Goal: Entertainment & Leisure: Consume media (video, audio)

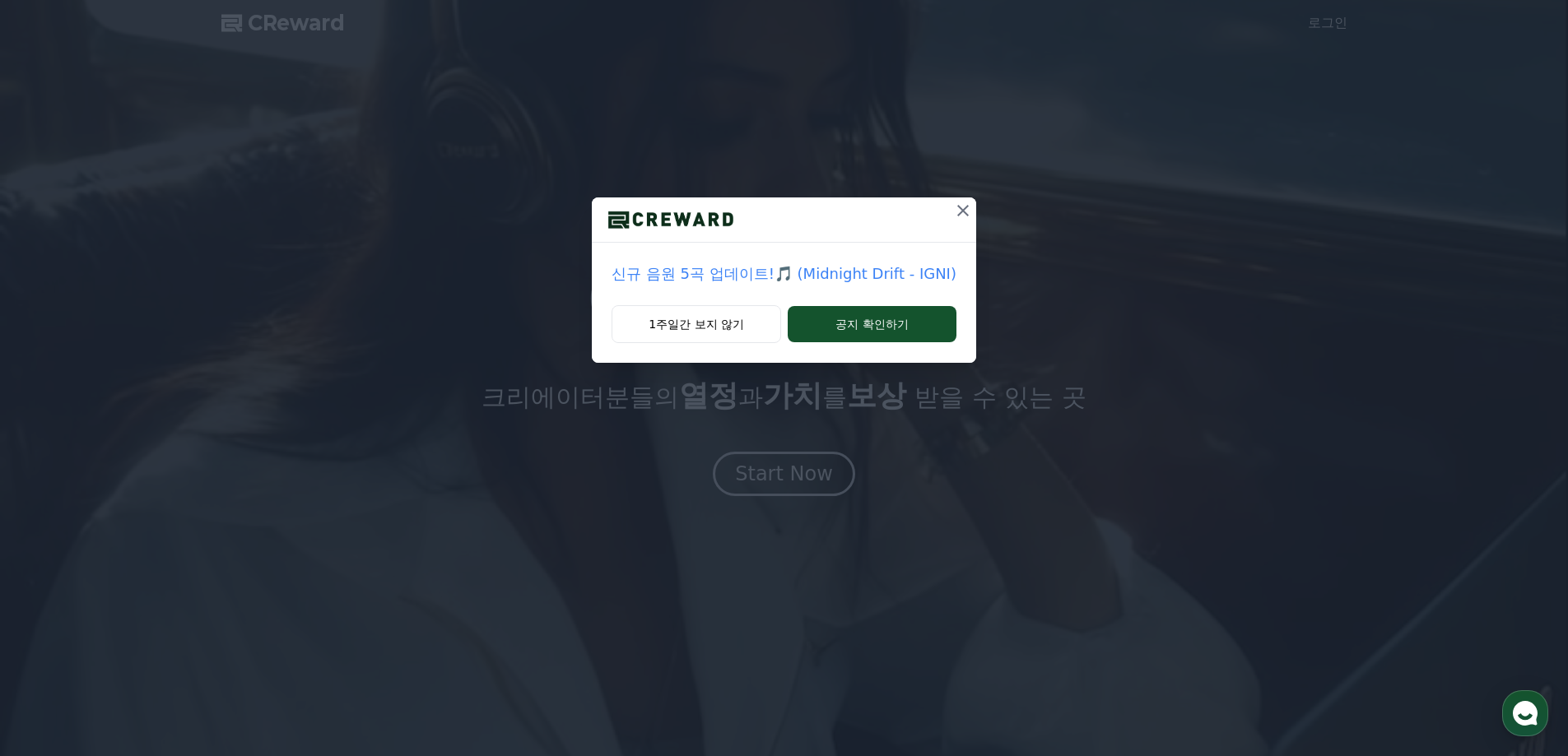
click at [672, 319] on button "1주일간 보지 않기" at bounding box center [696, 324] width 169 height 38
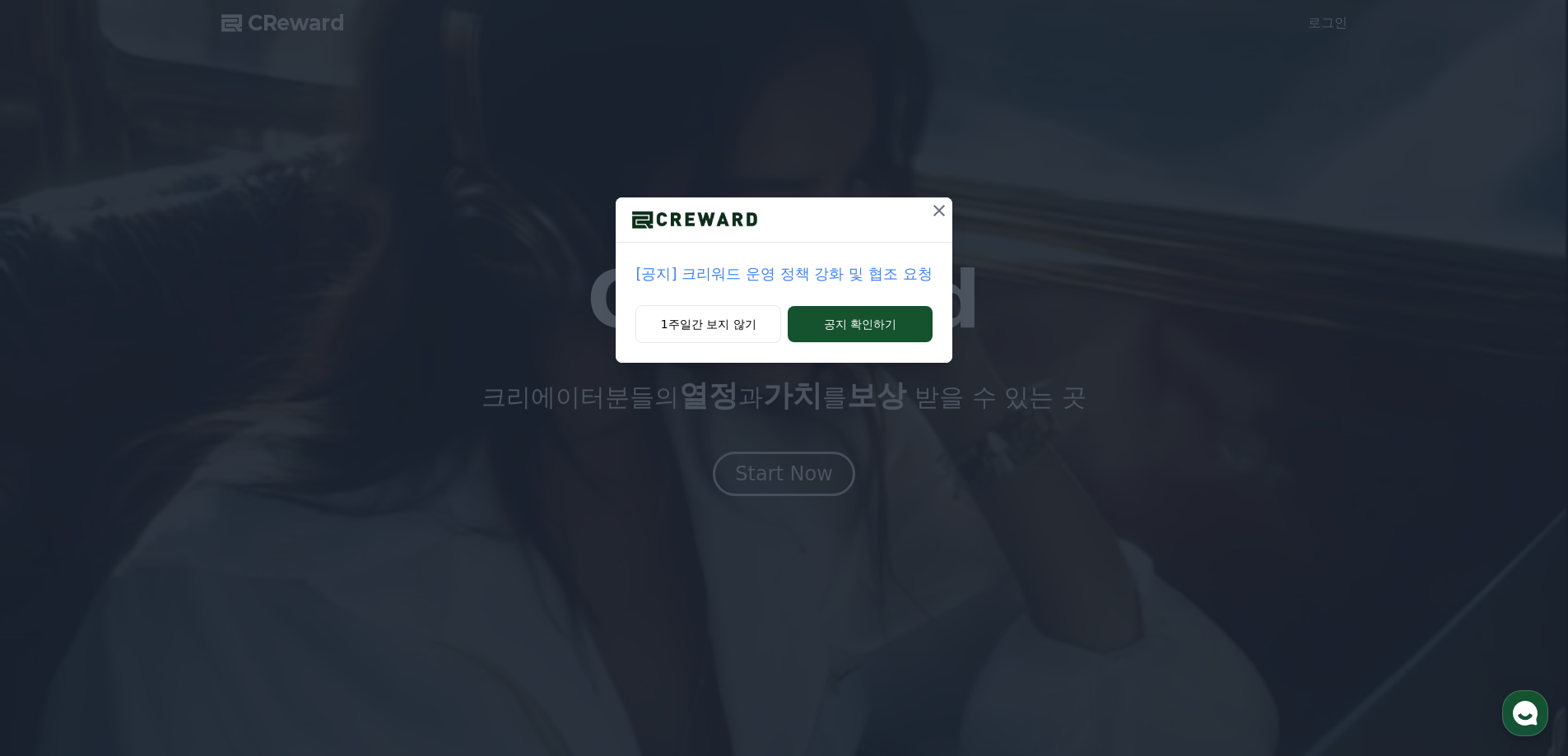
click at [672, 319] on button "1주일간 보지 않기" at bounding box center [708, 324] width 145 height 38
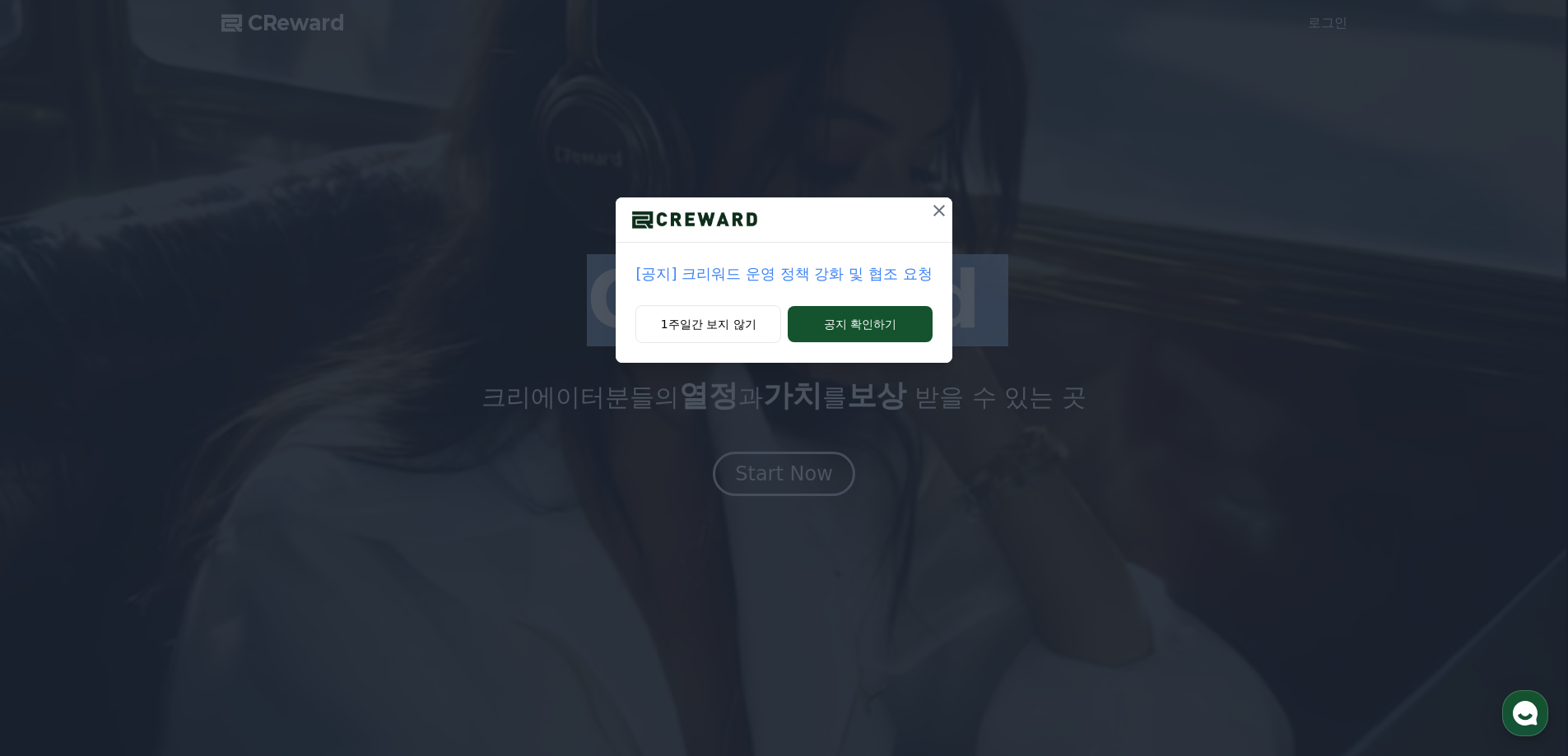
click at [672, 319] on h1 "CReward" at bounding box center [784, 300] width 394 height 79
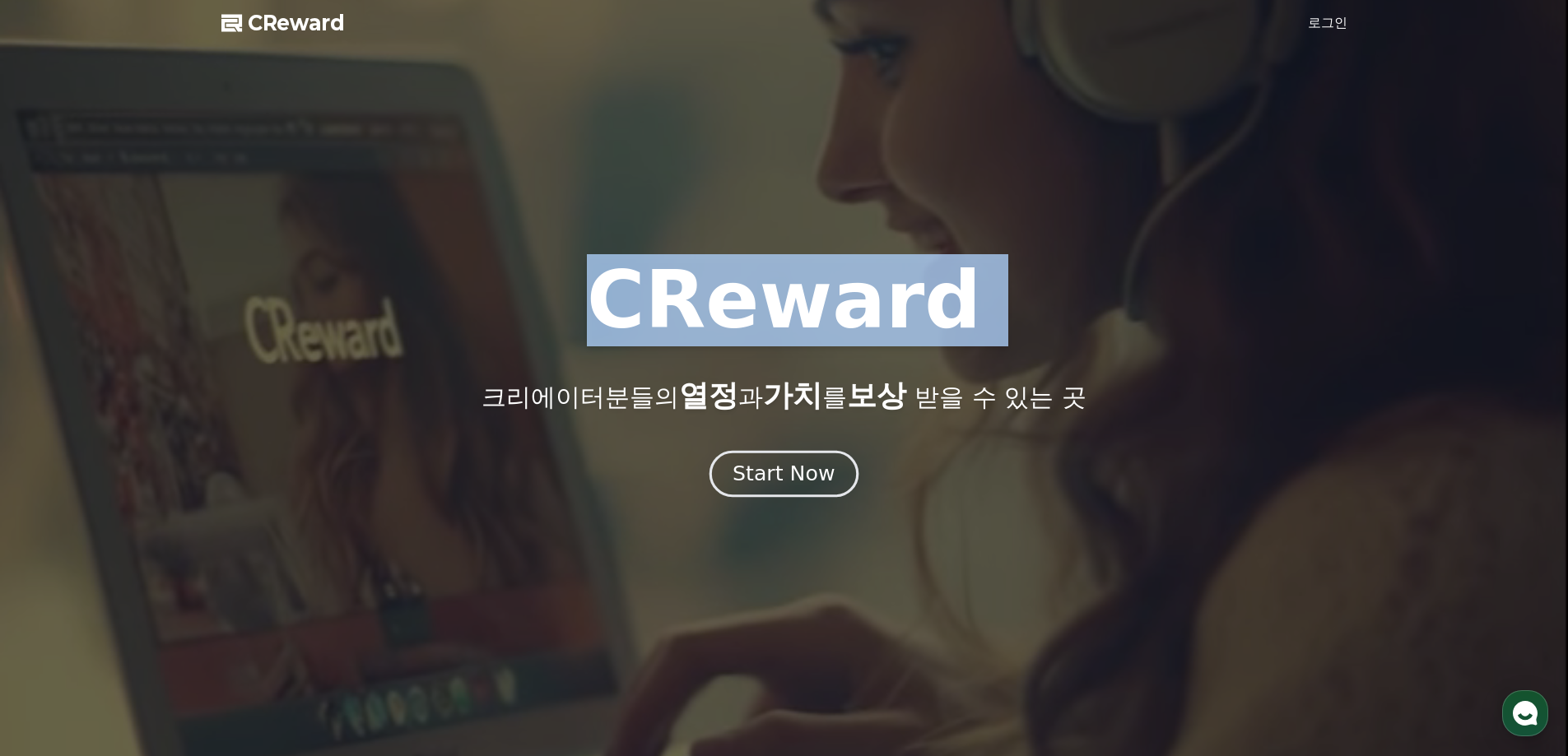
click at [770, 468] on div "Start Now" at bounding box center [783, 473] width 102 height 28
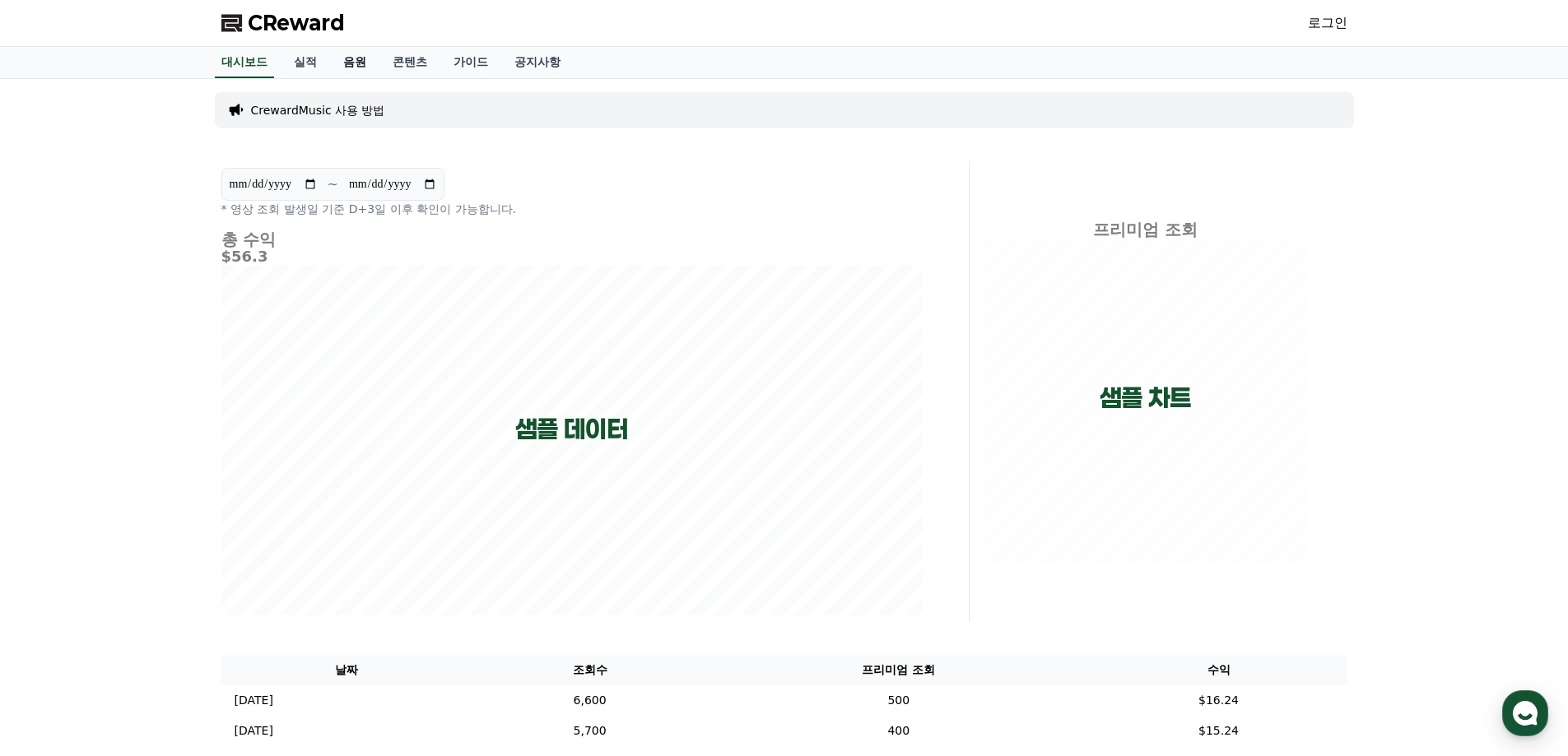
click at [359, 63] on link "음원" at bounding box center [355, 62] width 50 height 32
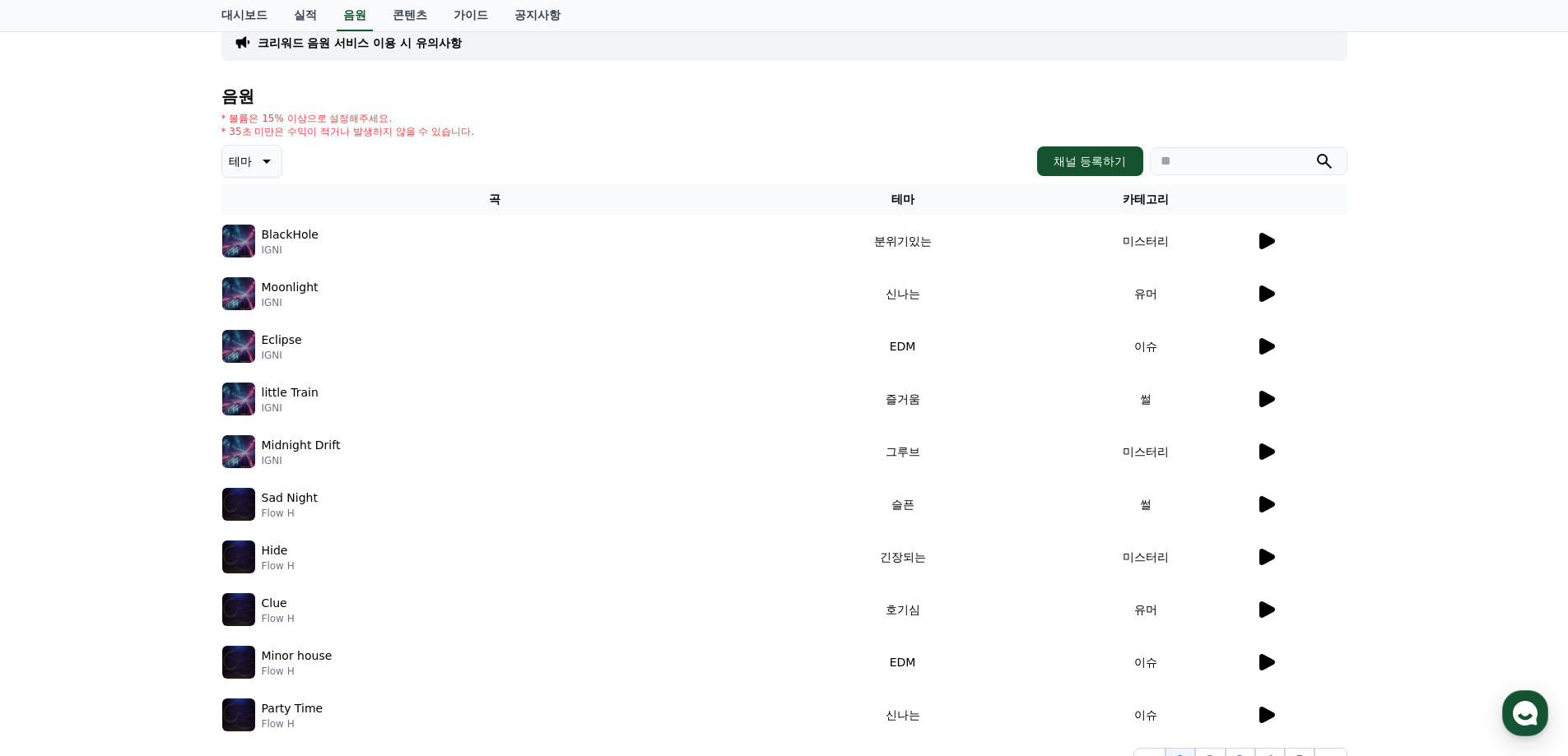
scroll to position [164, 0]
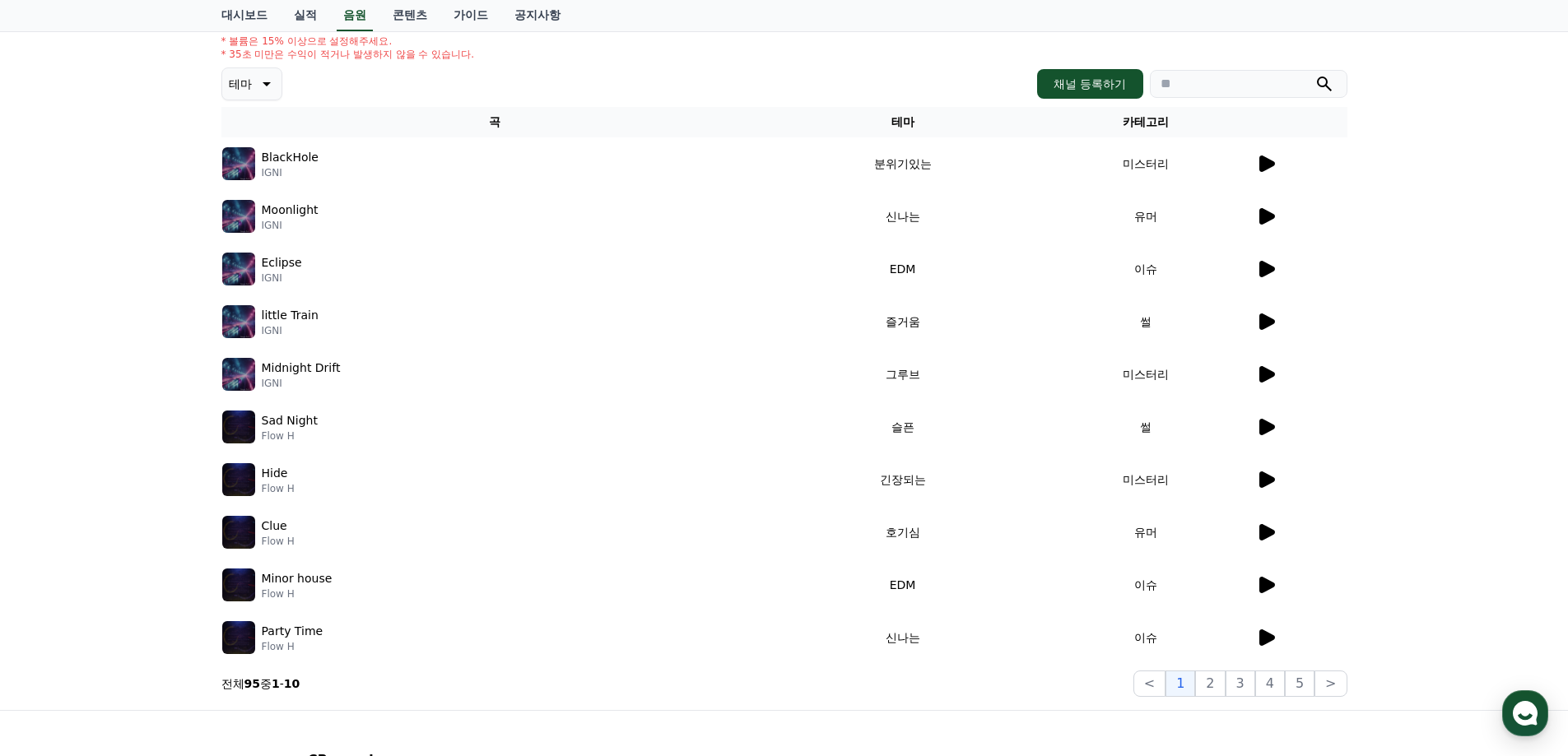
click at [1271, 323] on icon at bounding box center [1267, 321] width 15 height 16
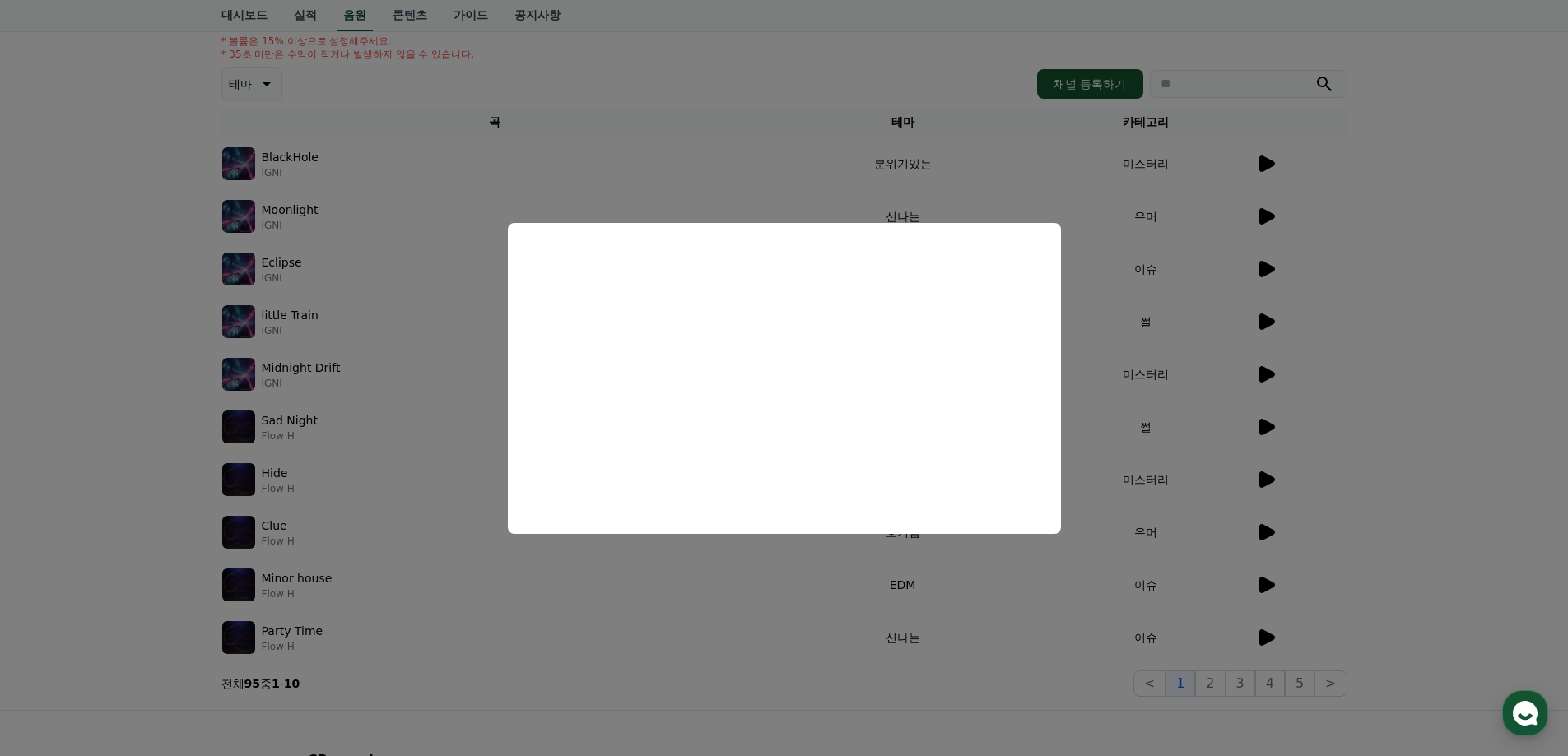
click at [305, 108] on button "close modal" at bounding box center [784, 378] width 1568 height 756
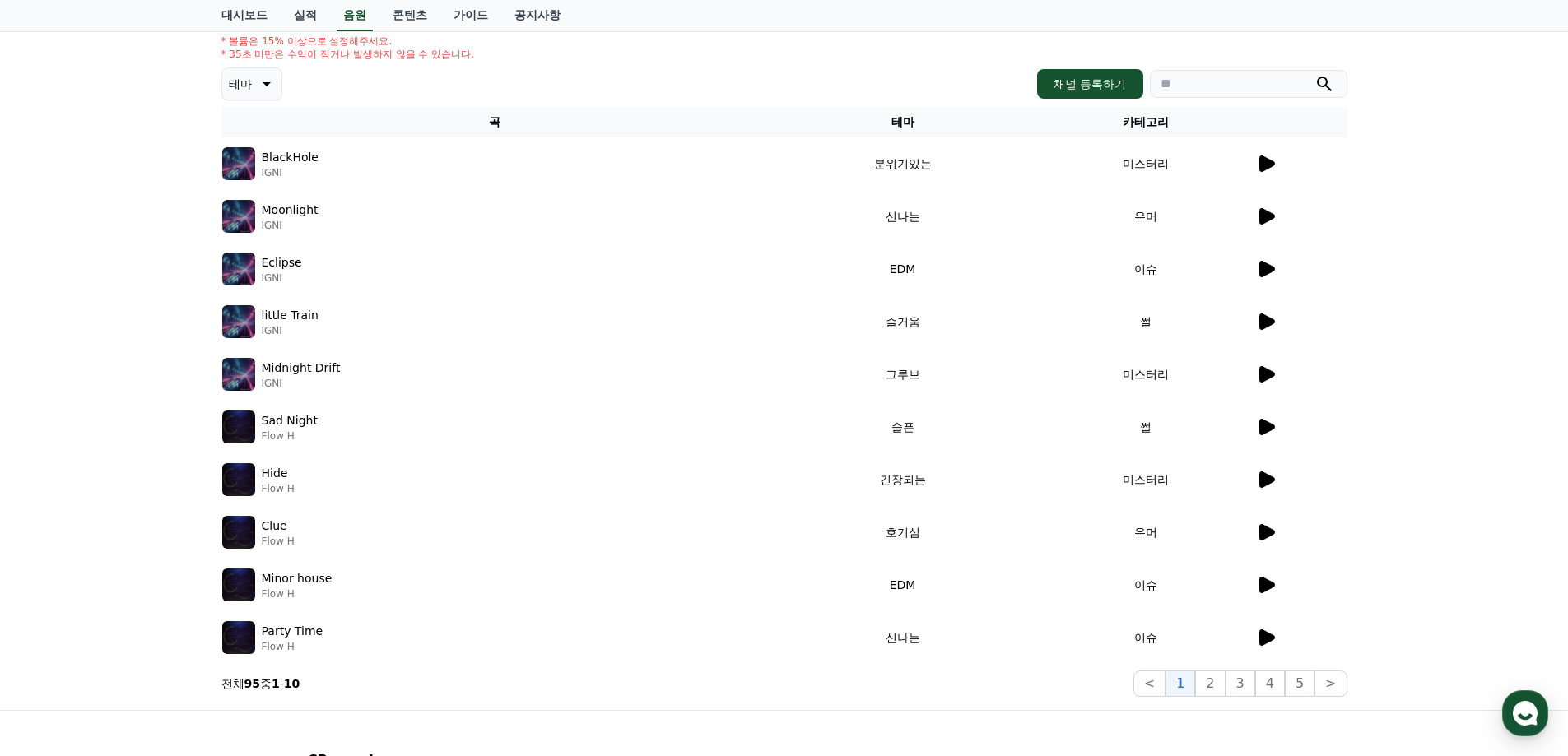
click at [1270, 377] on icon at bounding box center [1267, 374] width 15 height 16
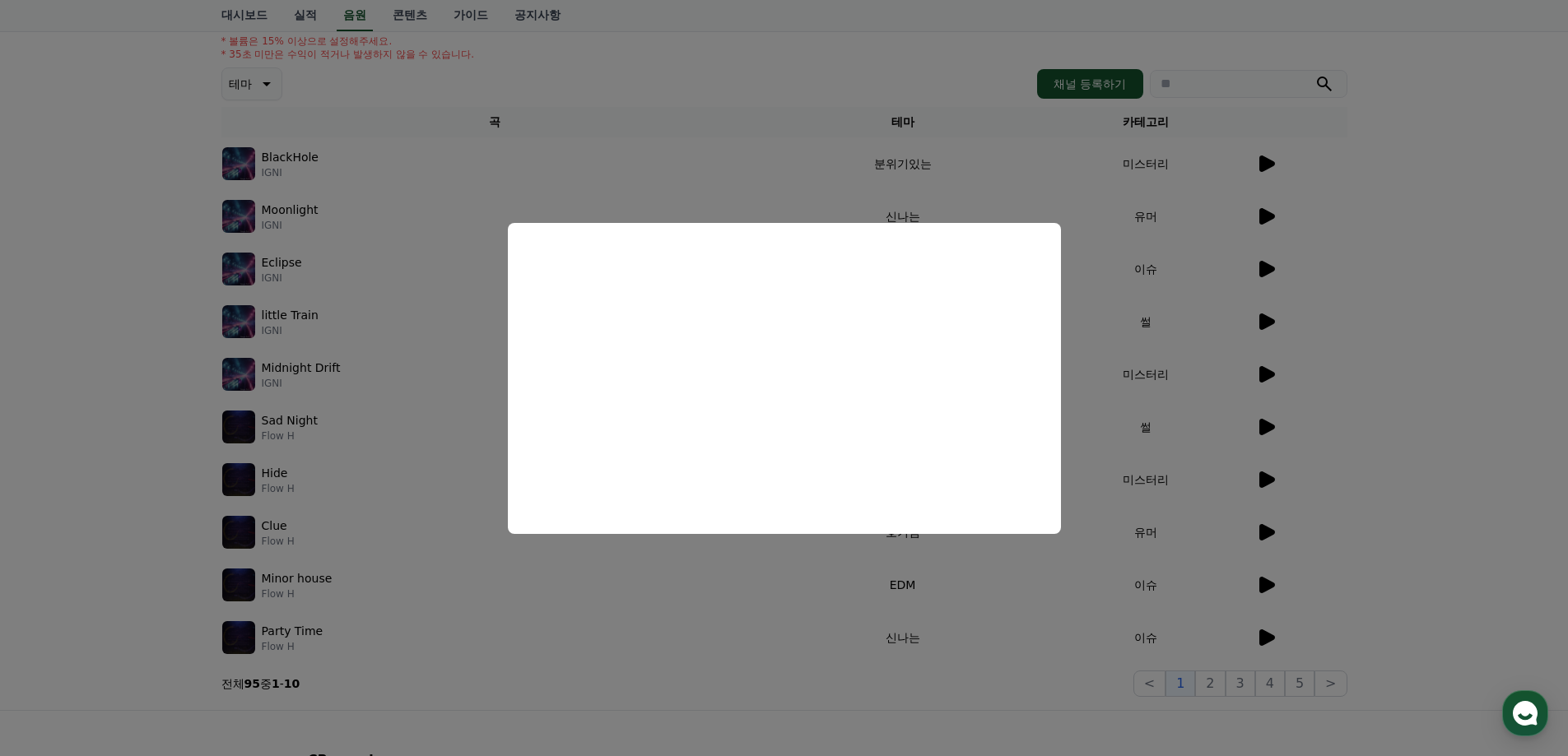
click at [410, 370] on button "close modal" at bounding box center [784, 378] width 1568 height 756
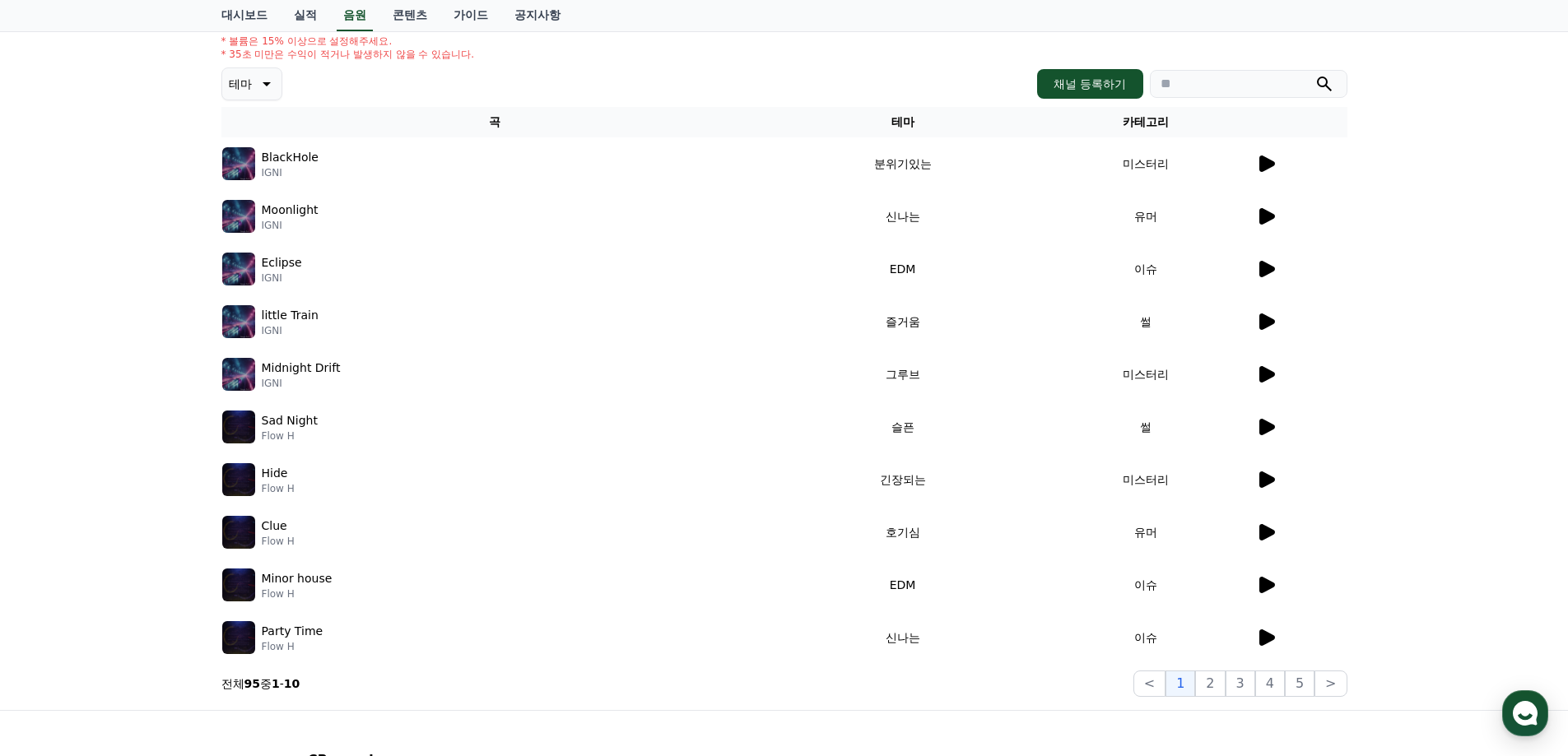
click at [1268, 271] on icon at bounding box center [1267, 269] width 15 height 16
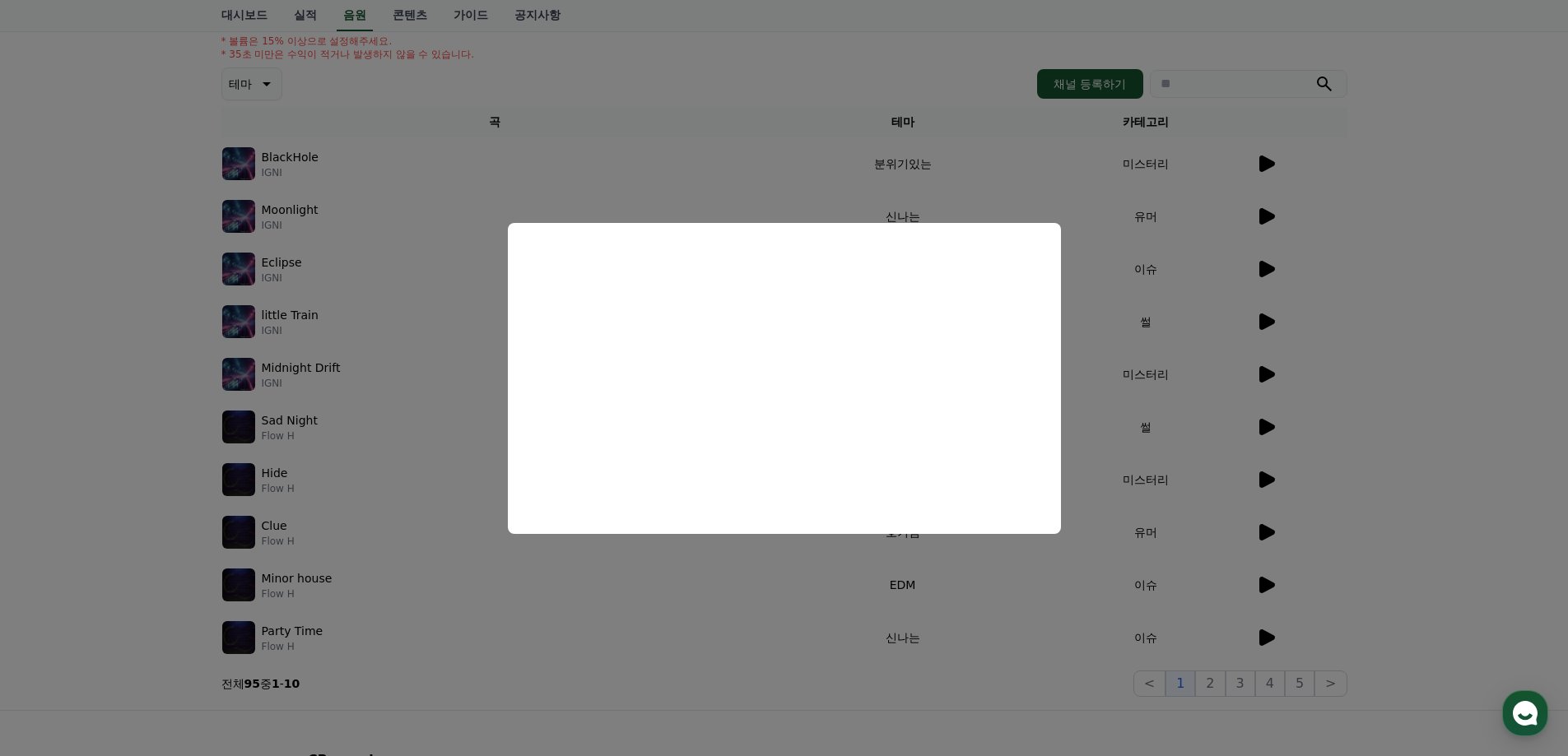
drag, startPoint x: 1304, startPoint y: 241, endPoint x: 1309, endPoint y: 228, distance: 13.9
click at [1304, 240] on button "close modal" at bounding box center [784, 378] width 1568 height 756
click at [1276, 217] on div at bounding box center [1301, 216] width 91 height 20
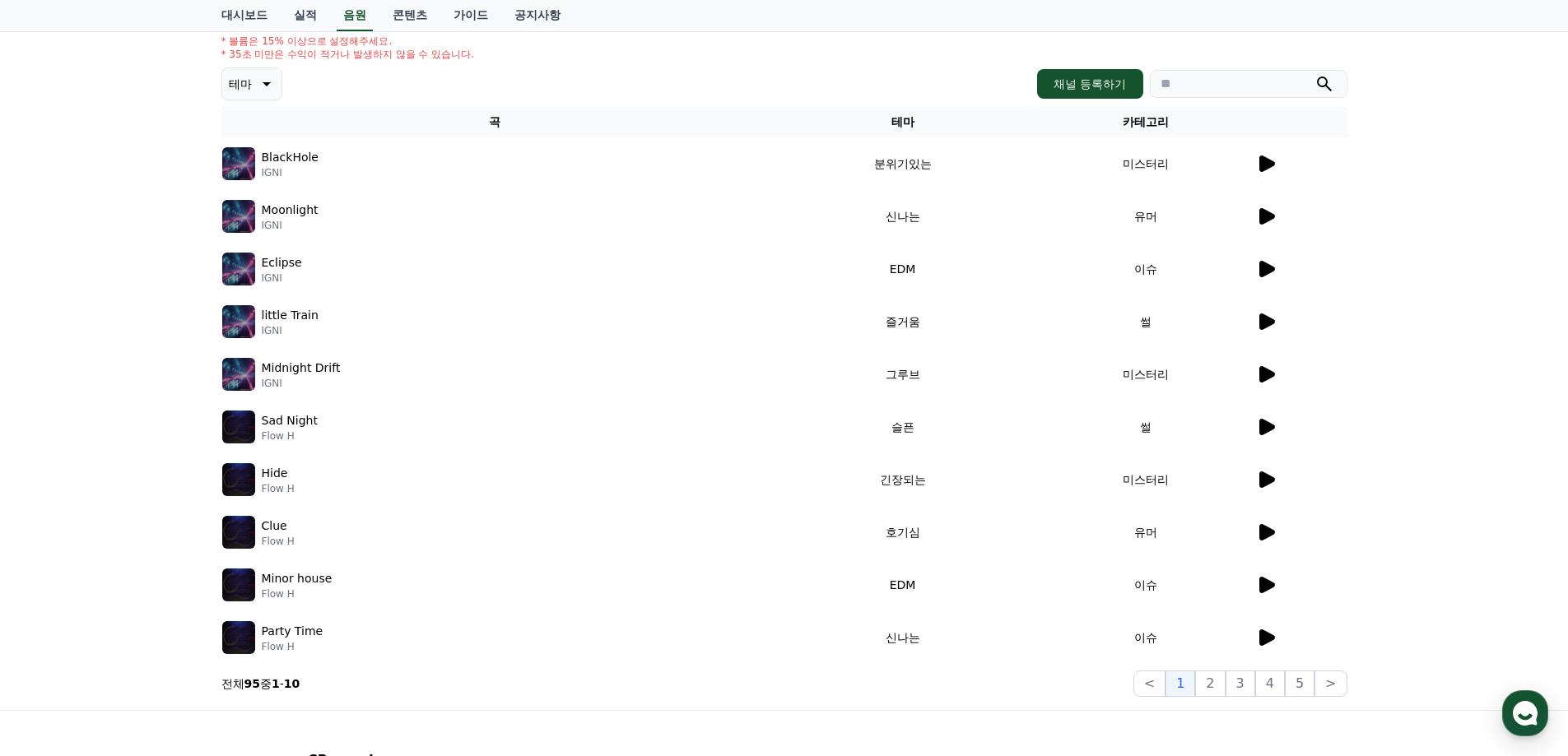
click at [1272, 217] on icon at bounding box center [1267, 216] width 15 height 16
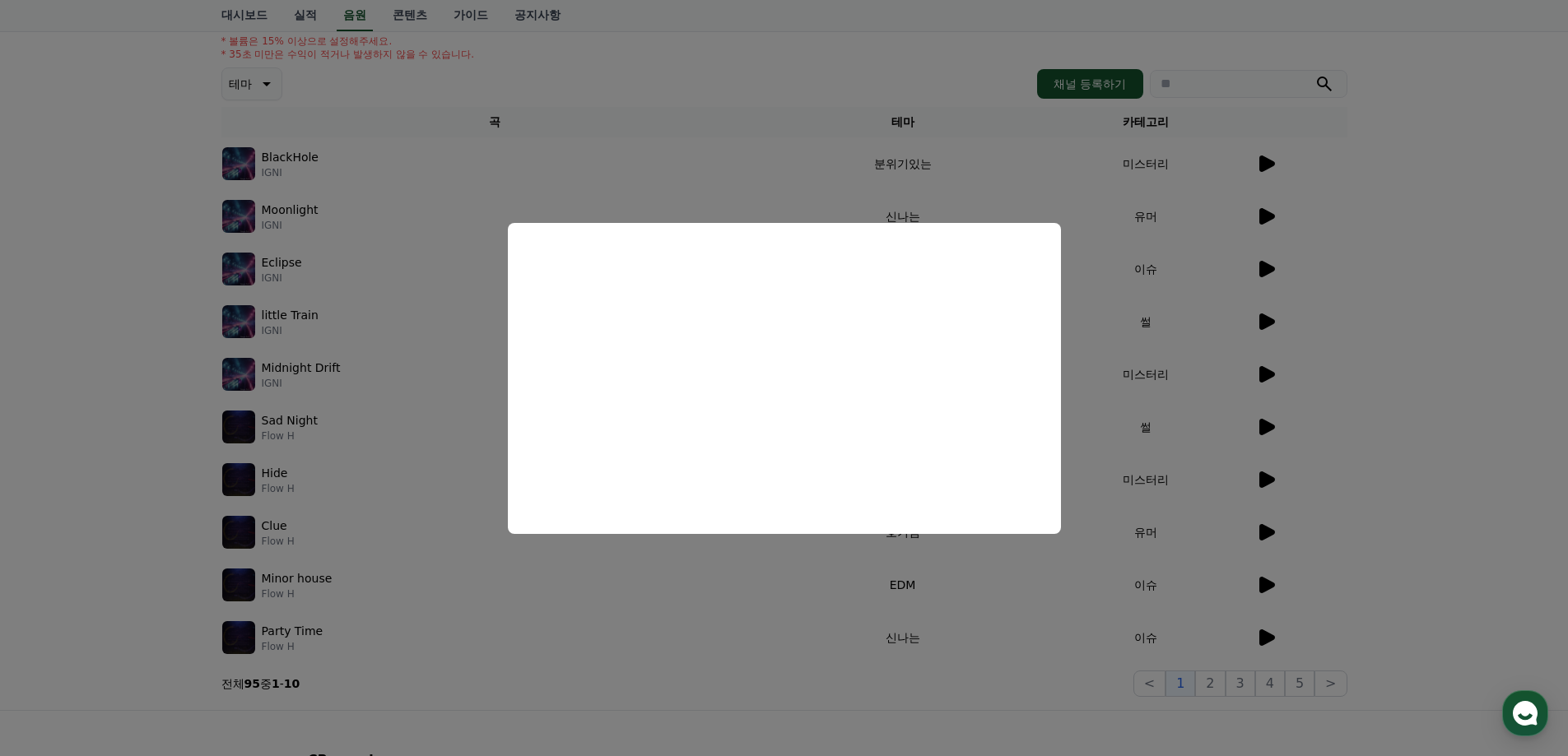
click at [307, 94] on button "close modal" at bounding box center [784, 378] width 1568 height 756
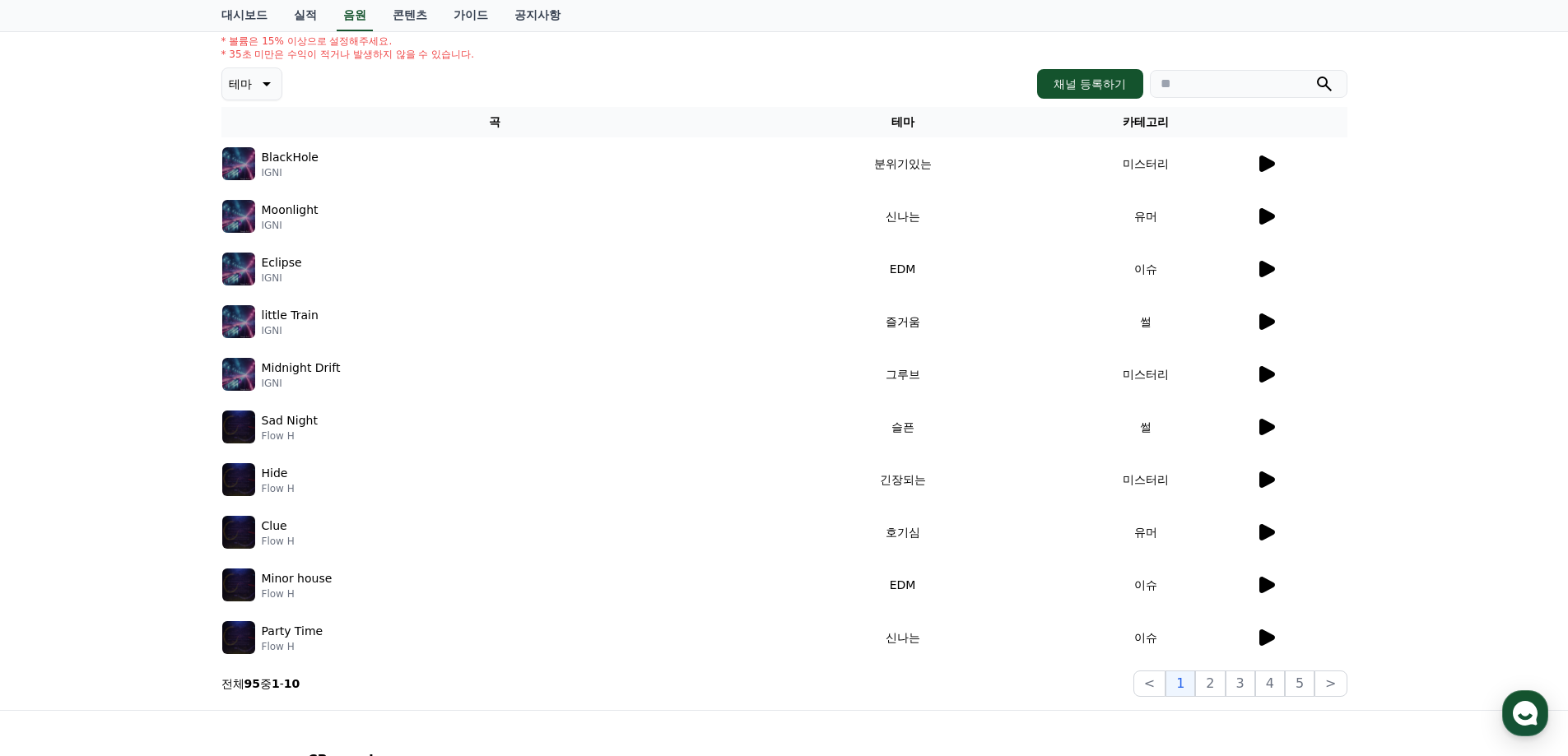
click at [1256, 165] on icon at bounding box center [1266, 163] width 20 height 20
